Goal: Navigation & Orientation: Find specific page/section

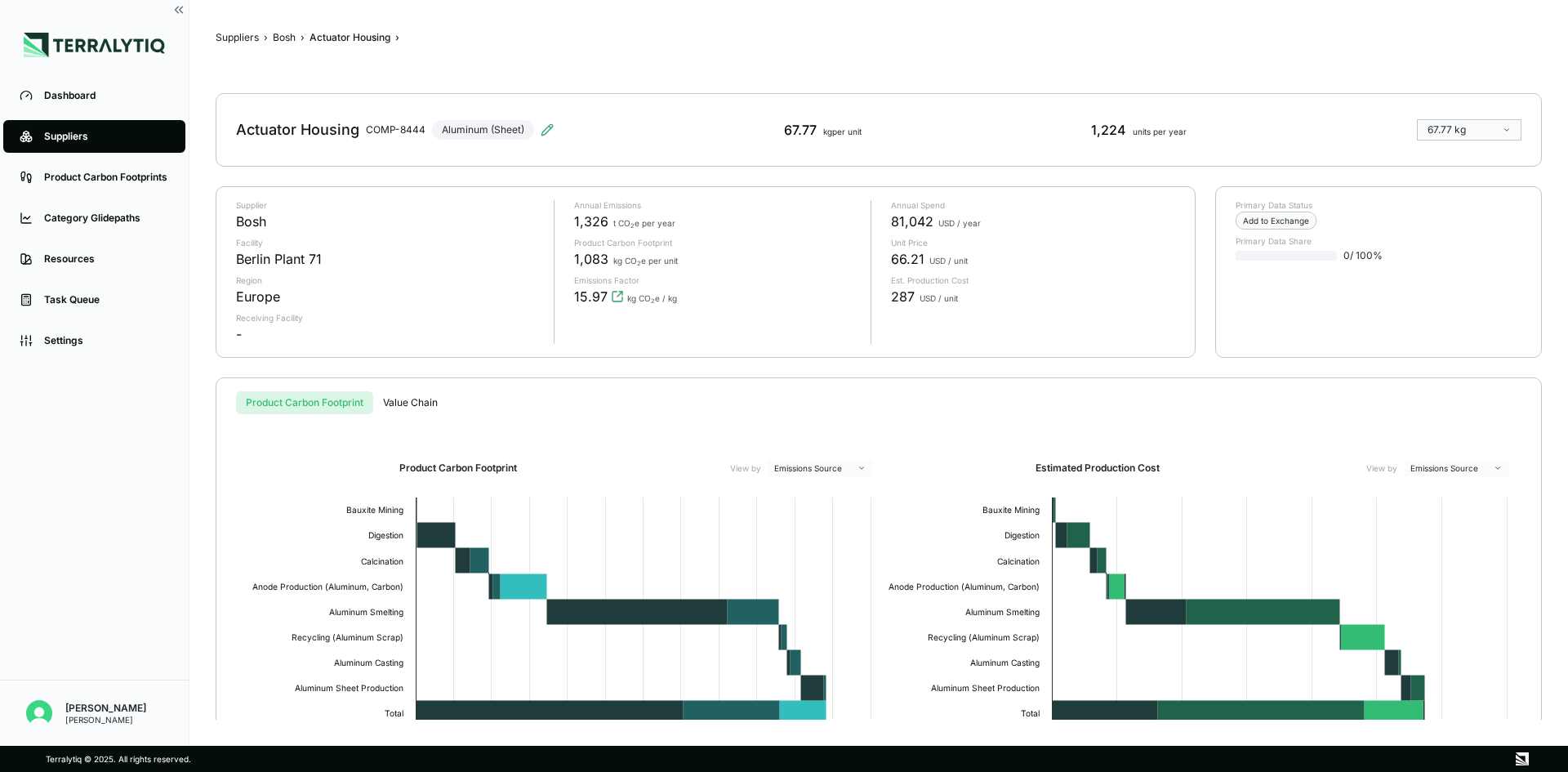
click at [531, 364] on div "Suppliers › Bosh › Actuator Housing › Actuator Housing COMP-8444 Aluminum (Shee…" at bounding box center [879, 372] width 1326 height 694
click at [107, 181] on div "Product Carbon Footprints" at bounding box center [106, 177] width 125 height 13
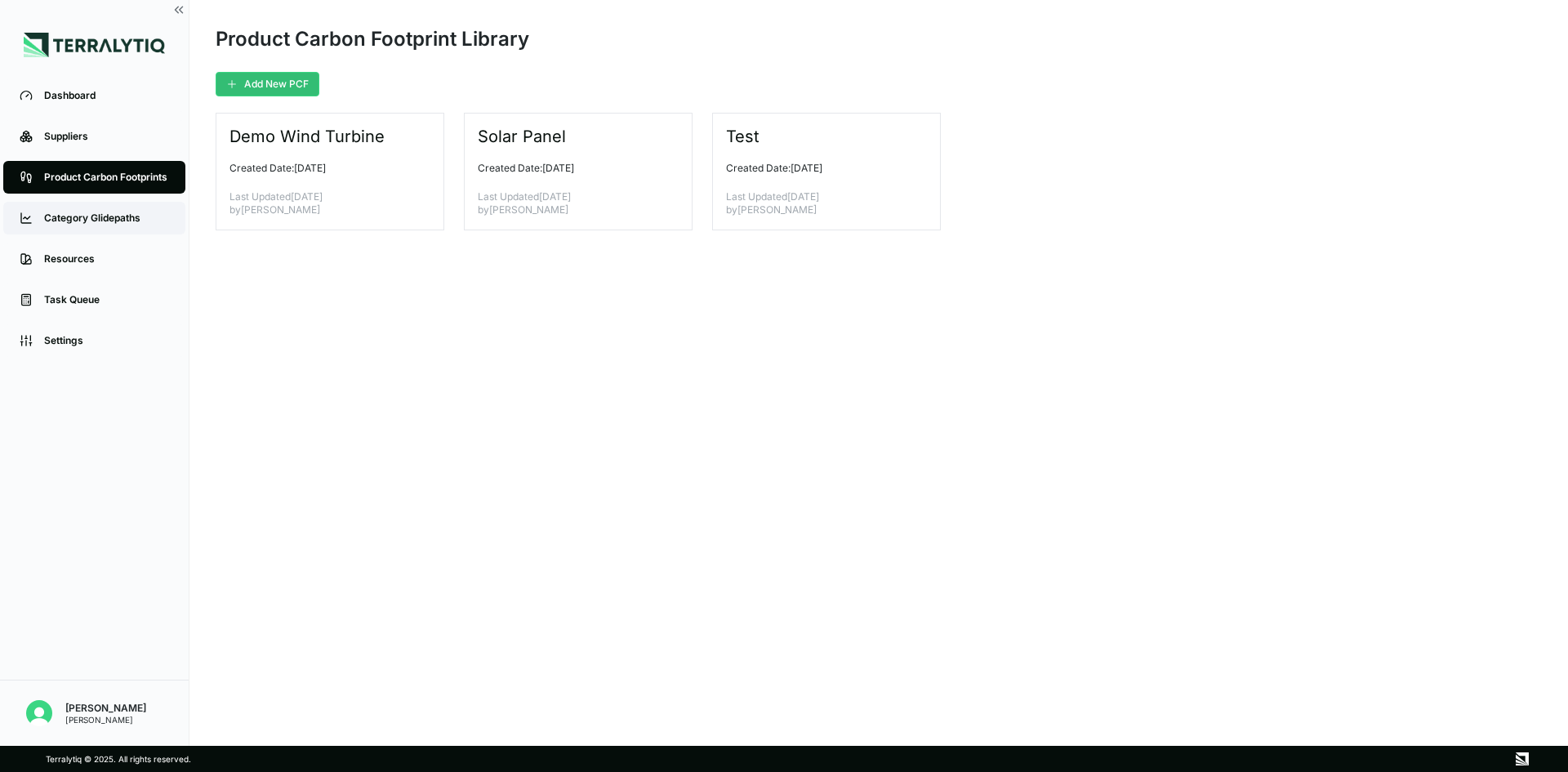
click at [94, 224] on div "Category Glidepaths" at bounding box center [106, 218] width 125 height 13
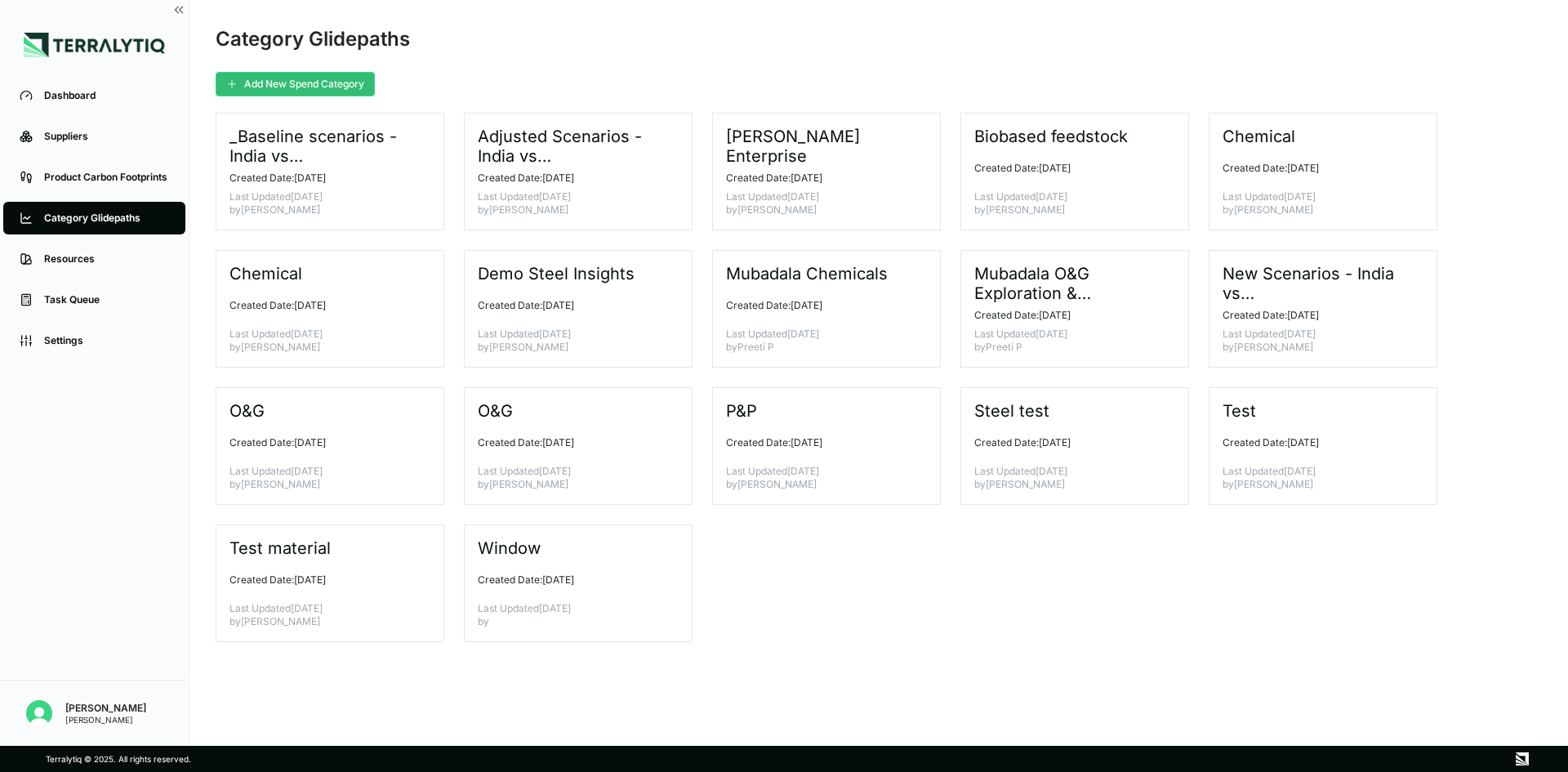
click at [886, 583] on div "_Baseline scenarios - [GEOGRAPHIC_DATA] vs [GEOGRAPHIC_DATA] Created Date: [DAT…" at bounding box center [879, 377] width 1326 height 529
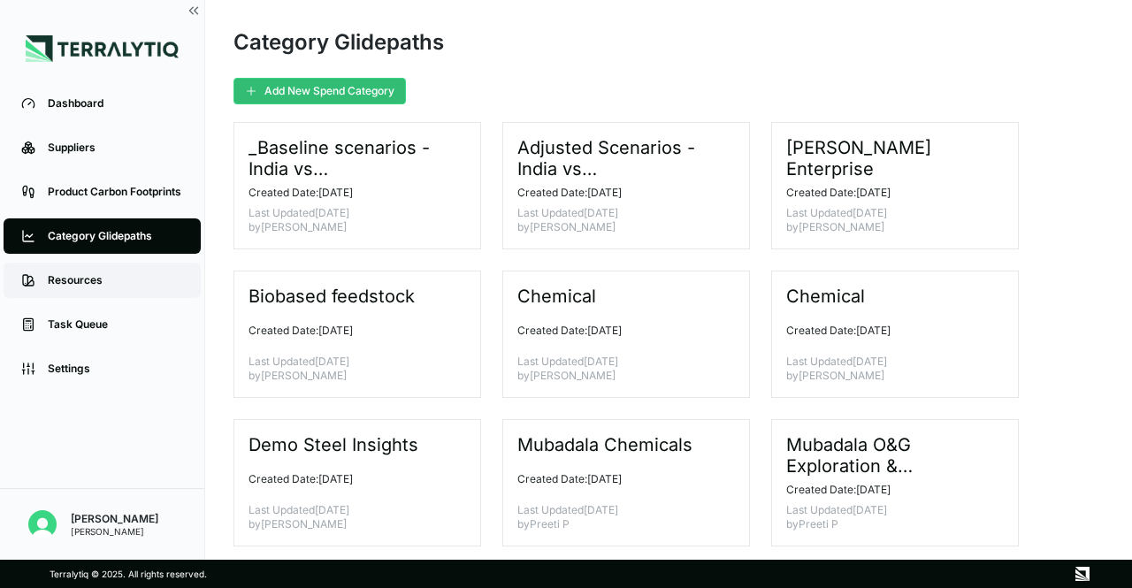
click at [119, 270] on link "Resources" at bounding box center [102, 280] width 197 height 35
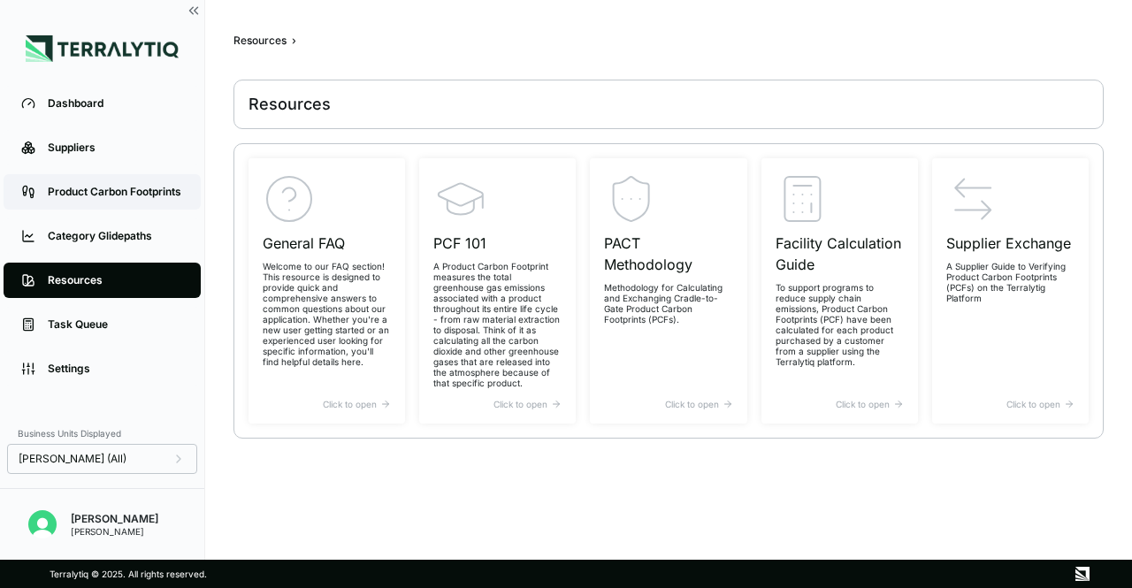
click at [126, 190] on div "Product Carbon Footprints" at bounding box center [115, 192] width 135 height 14
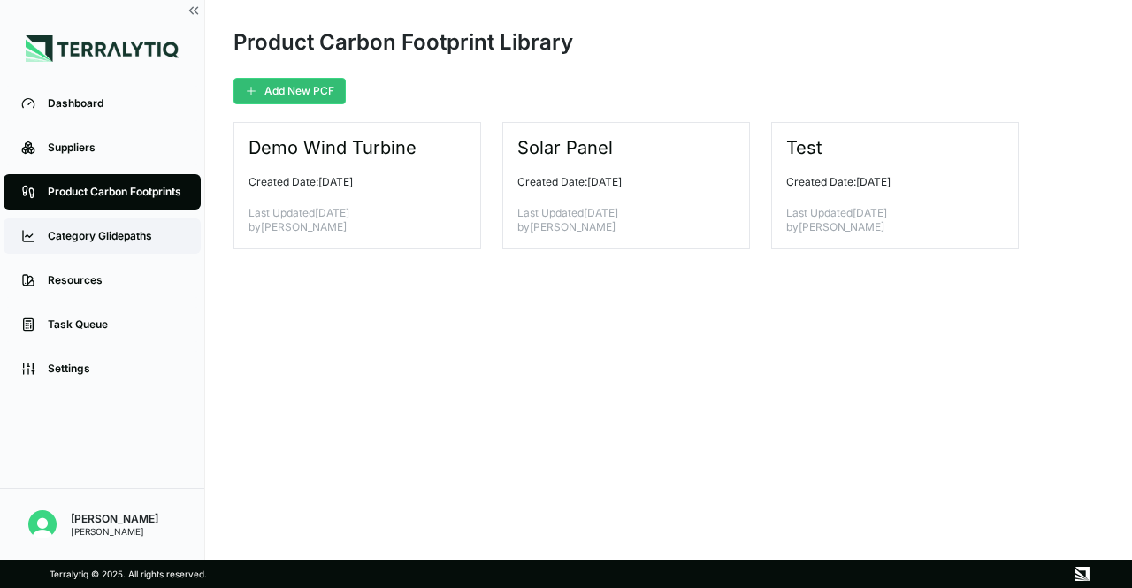
click at [105, 234] on div "Category Glidepaths" at bounding box center [115, 236] width 135 height 14
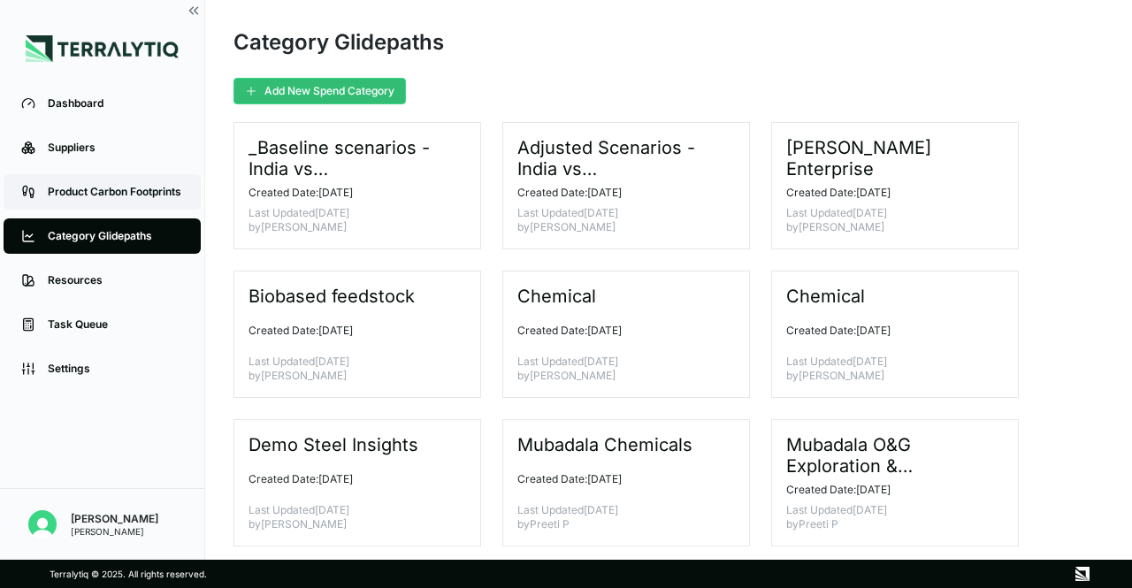
click at [112, 199] on div "Product Carbon Footprints" at bounding box center [115, 192] width 135 height 14
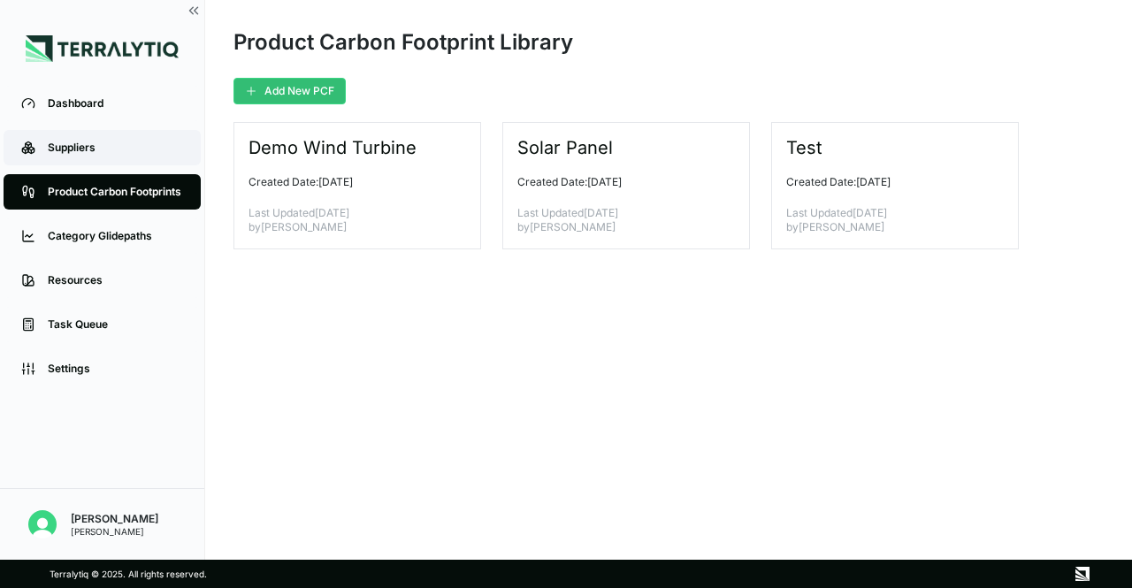
click at [90, 148] on div "Suppliers" at bounding box center [115, 148] width 135 height 14
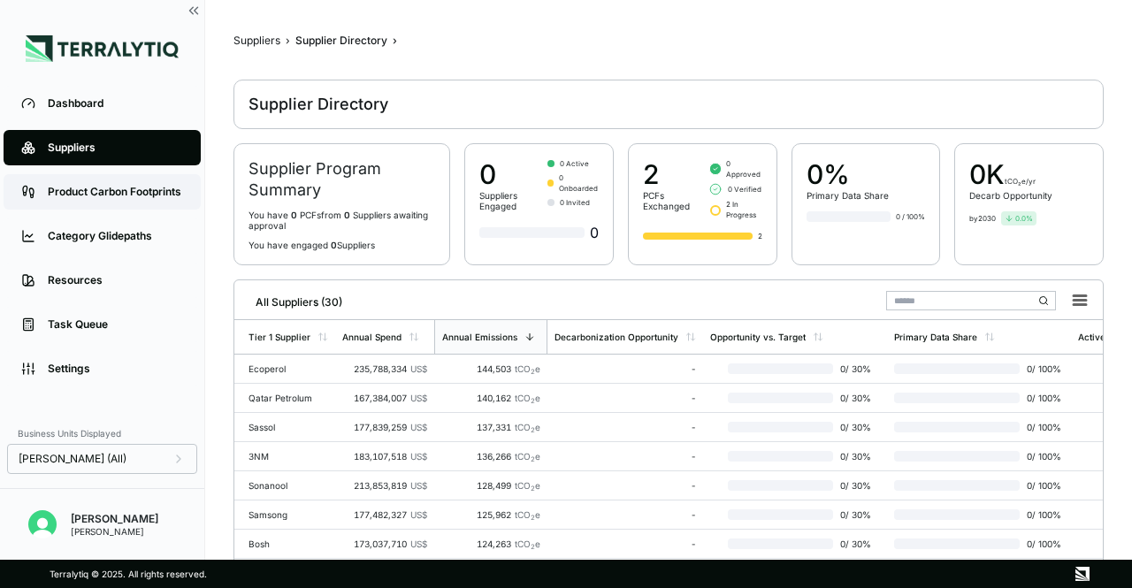
click at [151, 200] on link "Product Carbon Footprints" at bounding box center [102, 191] width 197 height 35
